Goal: Task Accomplishment & Management: Manage account settings

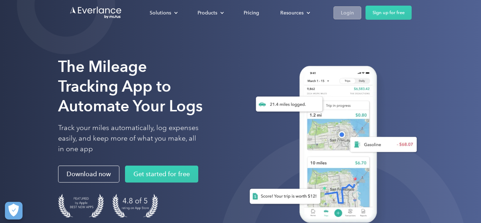
click at [353, 8] on div "Login" at bounding box center [347, 12] width 13 height 9
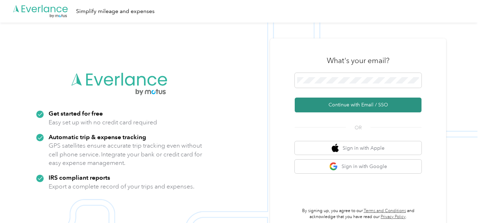
click at [350, 103] on button "Continue with Email / SSO" at bounding box center [358, 105] width 127 height 15
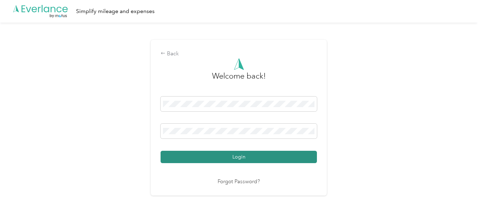
click at [242, 159] on button "Login" at bounding box center [239, 157] width 156 height 12
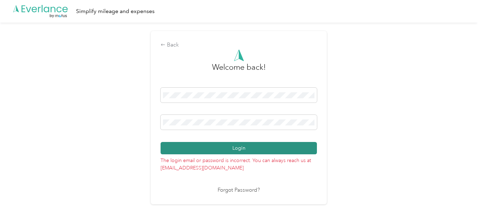
click at [208, 145] on button "Login" at bounding box center [239, 148] width 156 height 12
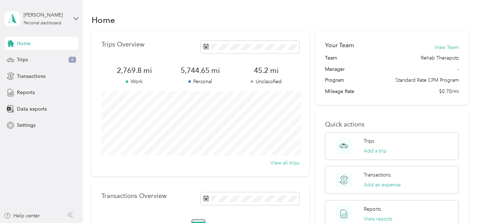
click at [0, 223] on nordpass-portal at bounding box center [0, 223] width 0 height 0
click at [37, 93] on div "Reports" at bounding box center [42, 92] width 74 height 13
